Goal: Check status: Check status

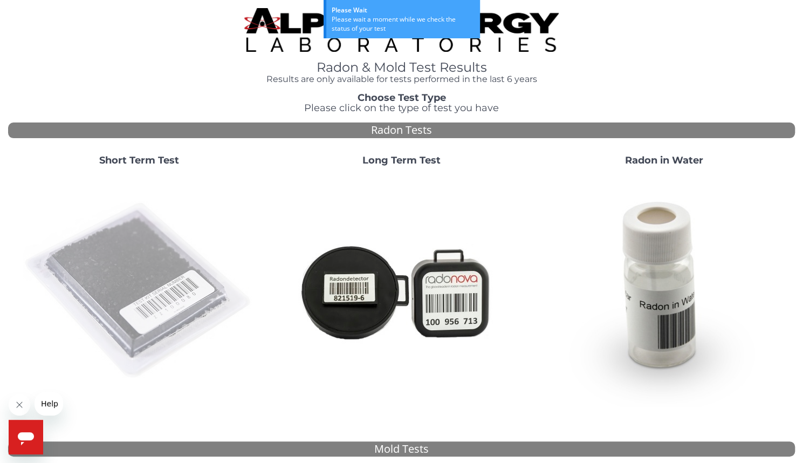
click at [157, 277] on img at bounding box center [139, 291] width 232 height 232
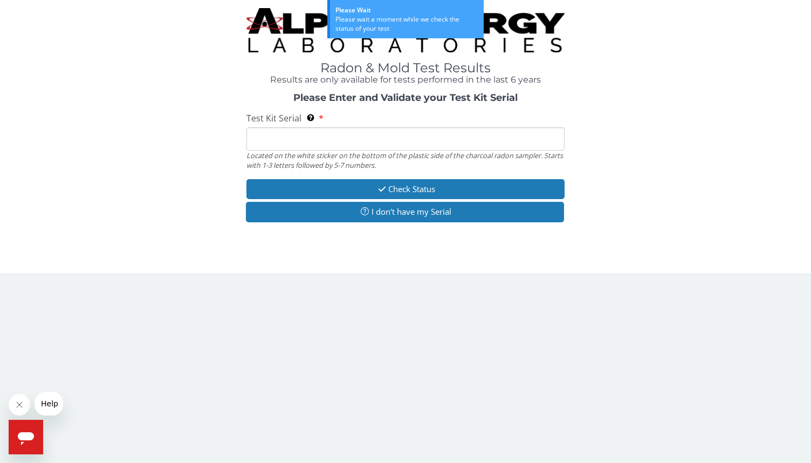
click at [277, 143] on input "Test Kit Serial Located on the white sticker on the bottom of the plastic side …" at bounding box center [405, 138] width 318 height 23
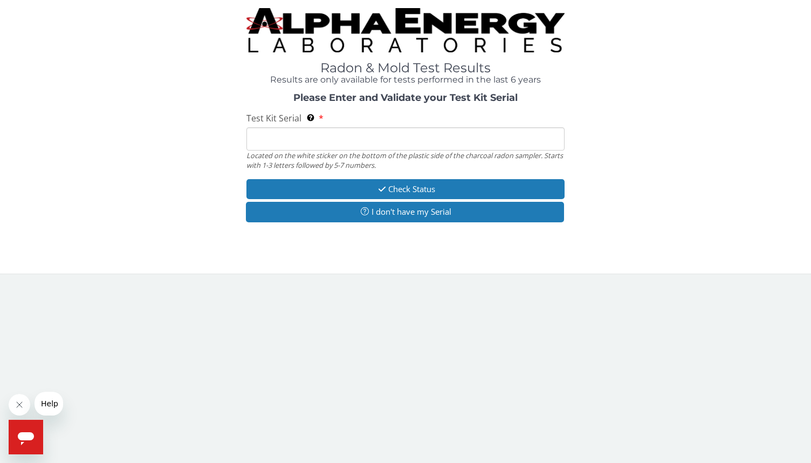
type input "fe453742"
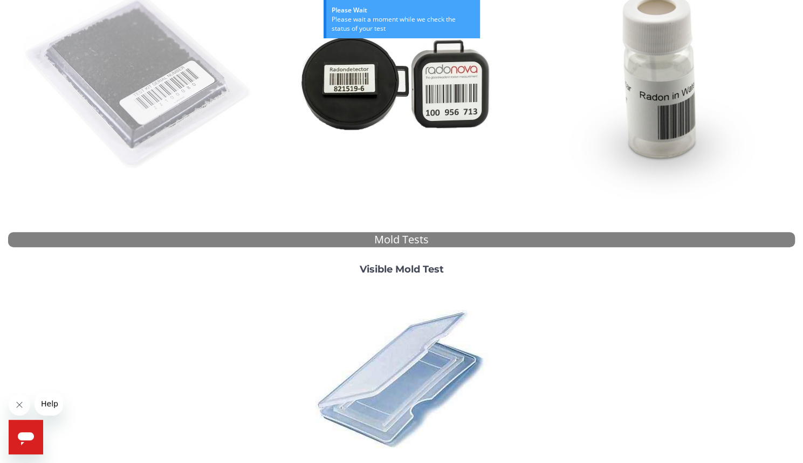
scroll to position [205, 0]
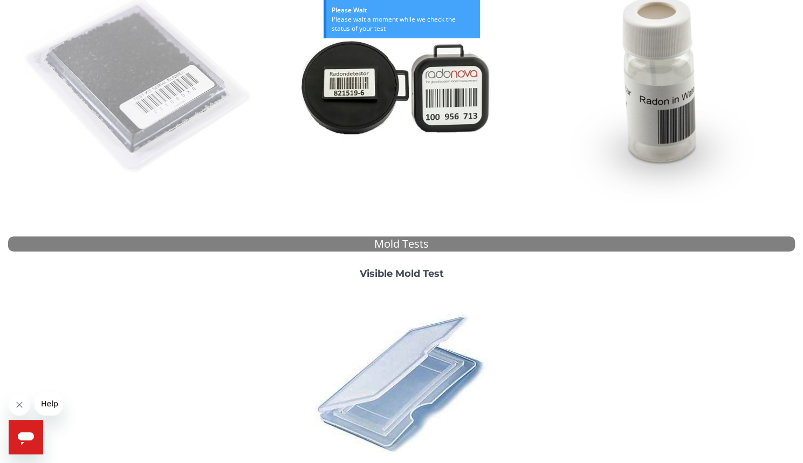
click at [134, 113] on img at bounding box center [139, 86] width 232 height 232
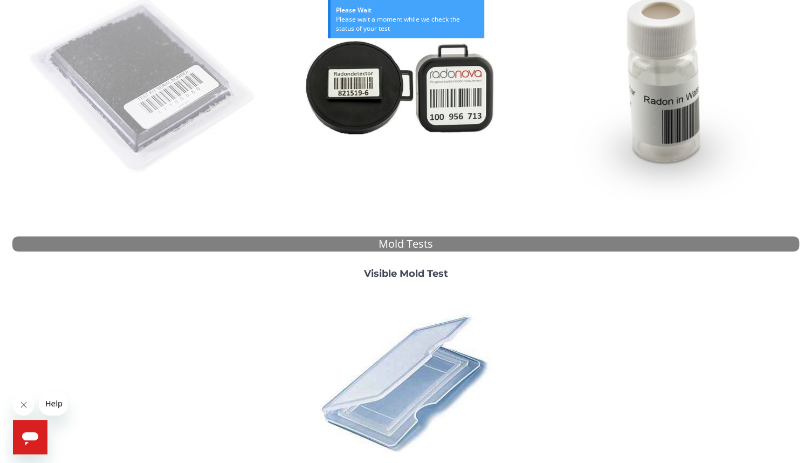
scroll to position [0, 0]
